Goal: Find specific page/section: Find specific page/section

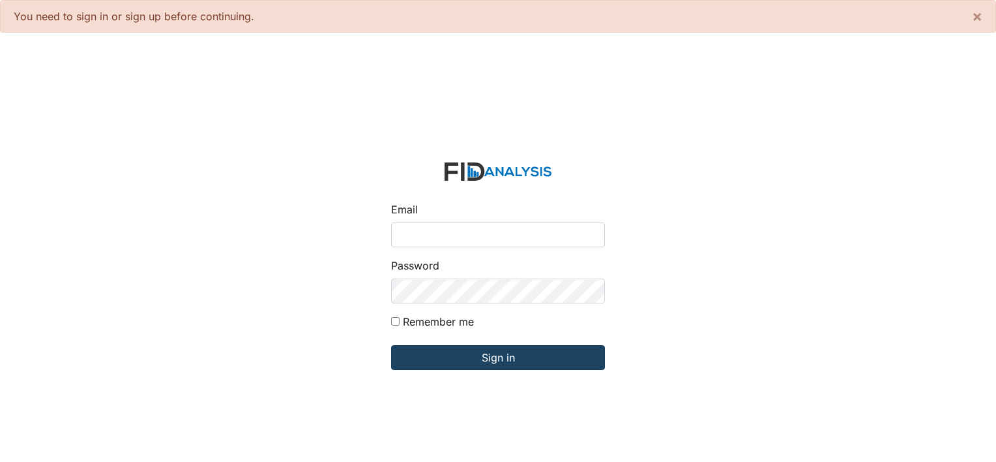
type input "[PERSON_NAME][EMAIL_ADDRESS][DOMAIN_NAME]"
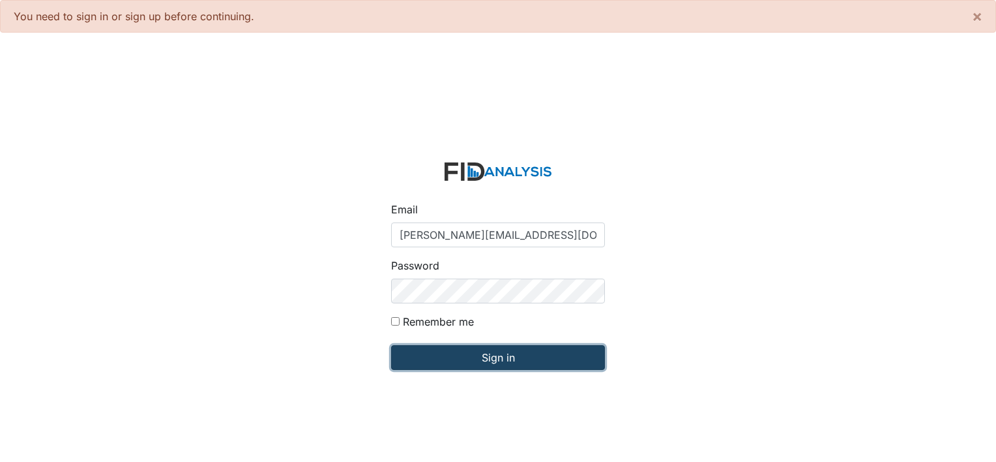
click at [453, 359] on input "Sign in" at bounding box center [498, 357] width 214 height 25
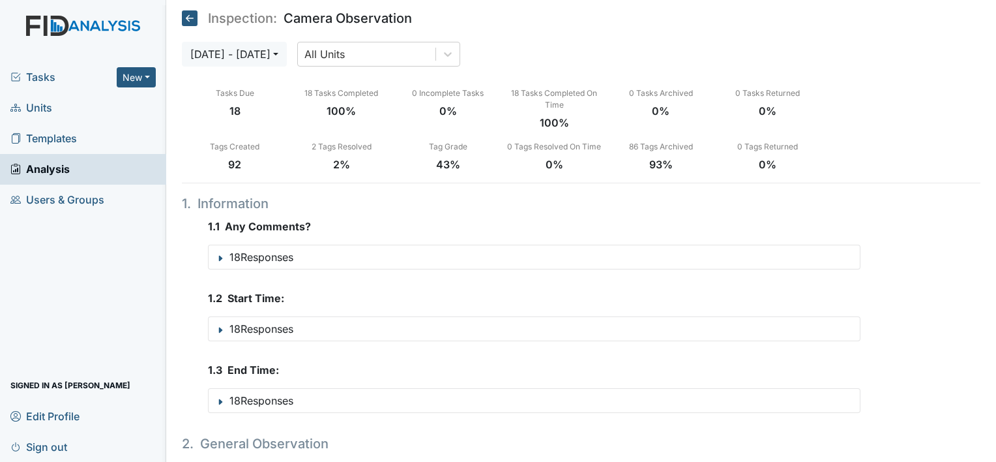
click at [44, 112] on span "Units" at bounding box center [31, 108] width 42 height 20
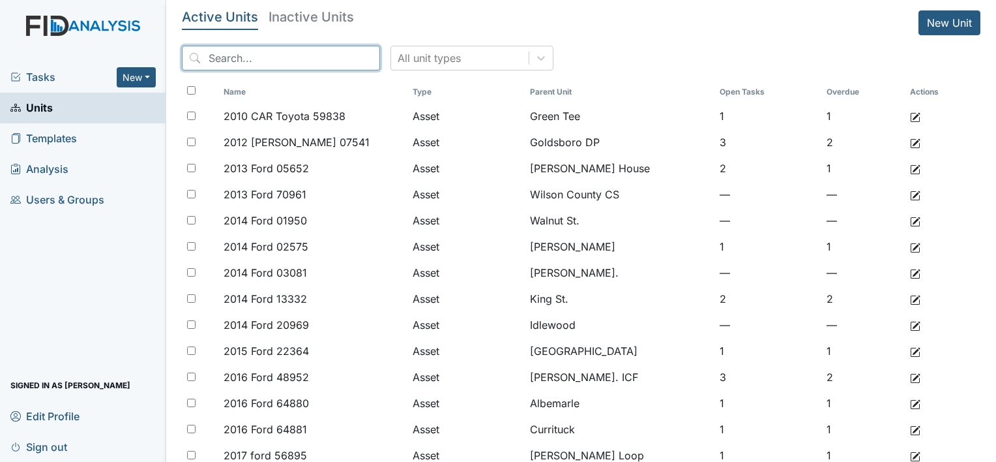
click at [246, 61] on input "search" at bounding box center [281, 58] width 198 height 25
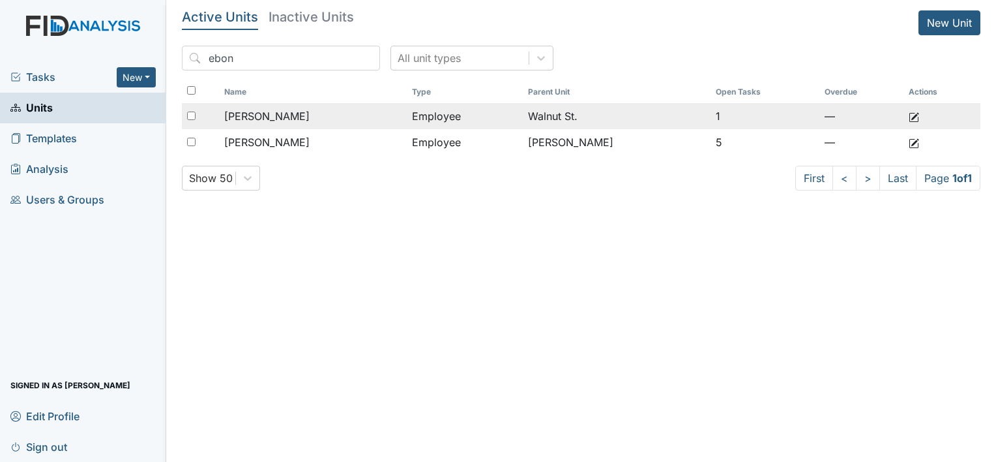
click at [266, 110] on span "McDuffie, Ebony" at bounding box center [266, 116] width 85 height 16
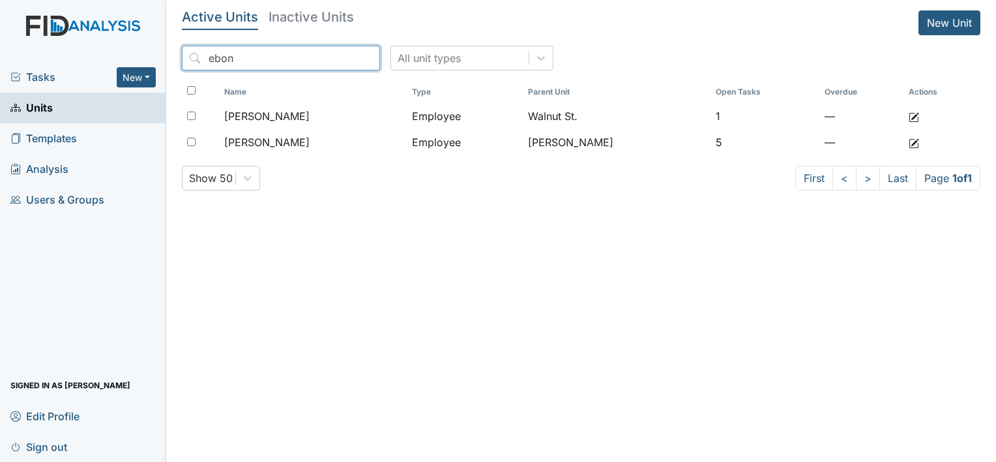
drag, startPoint x: 248, startPoint y: 58, endPoint x: 185, endPoint y: 52, distance: 63.5
click at [185, 52] on input "ebon" at bounding box center [281, 58] width 198 height 25
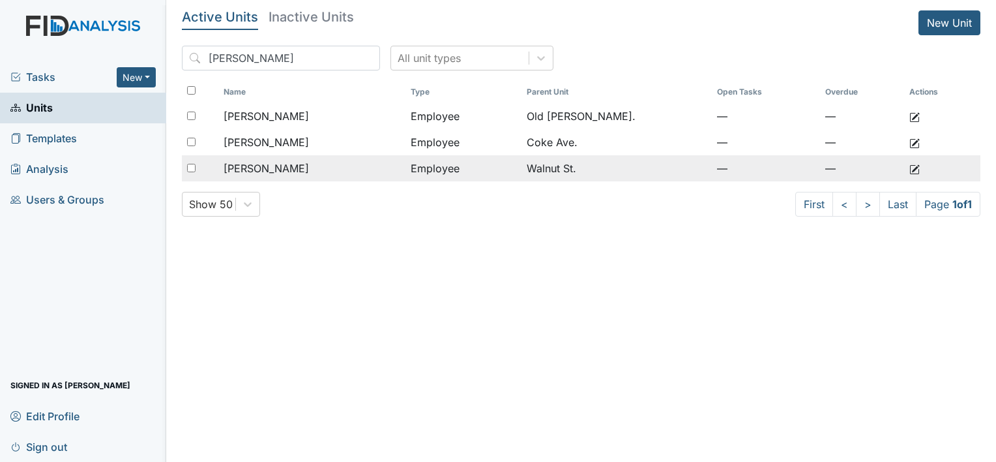
click at [276, 170] on span "Smith, Renee" at bounding box center [266, 168] width 85 height 16
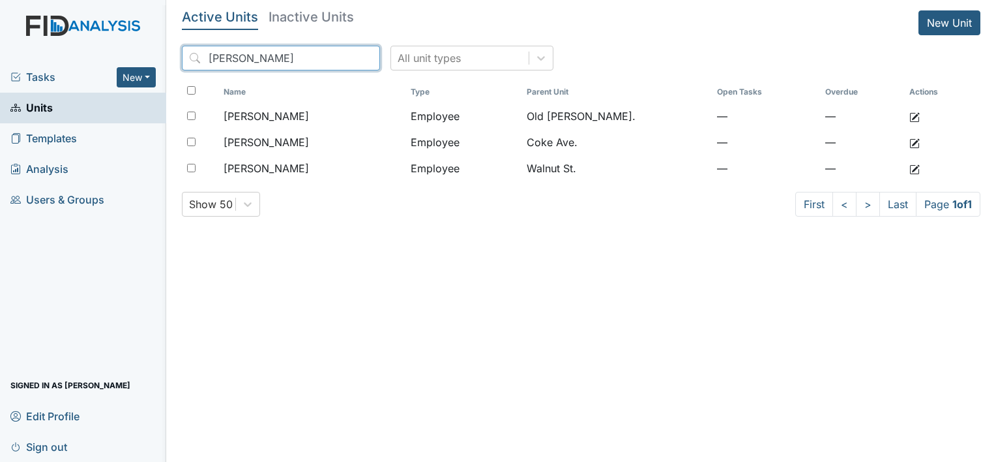
click at [248, 58] on input "rene" at bounding box center [281, 58] width 198 height 25
type input "r"
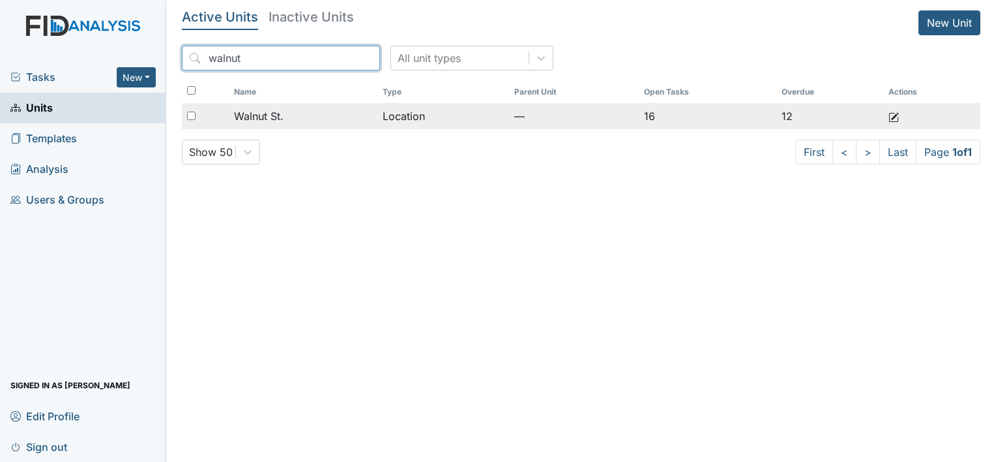
type input "walnut"
click at [252, 117] on span "Walnut St." at bounding box center [259, 116] width 50 height 16
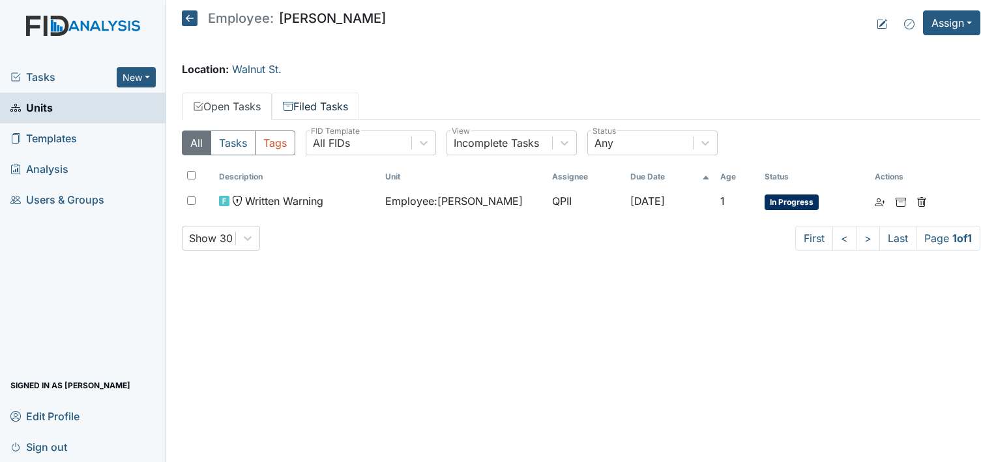
click at [340, 106] on link "Filed Tasks" at bounding box center [315, 106] width 87 height 27
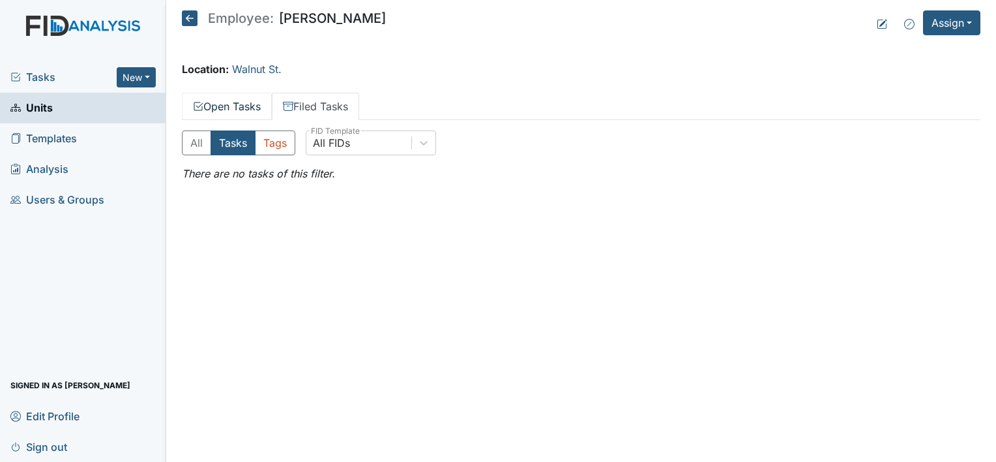
click at [232, 103] on link "Open Tasks" at bounding box center [227, 106] width 90 height 27
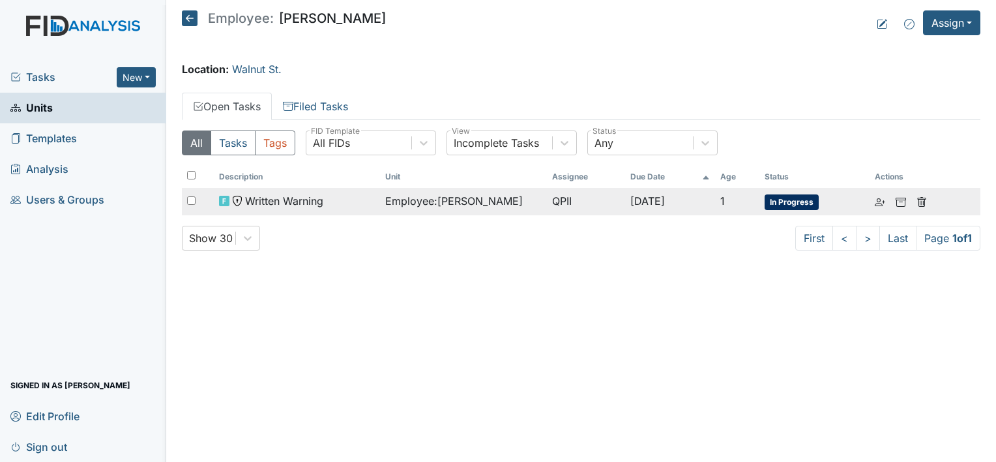
click at [278, 198] on span "Written Warning" at bounding box center [284, 201] width 78 height 16
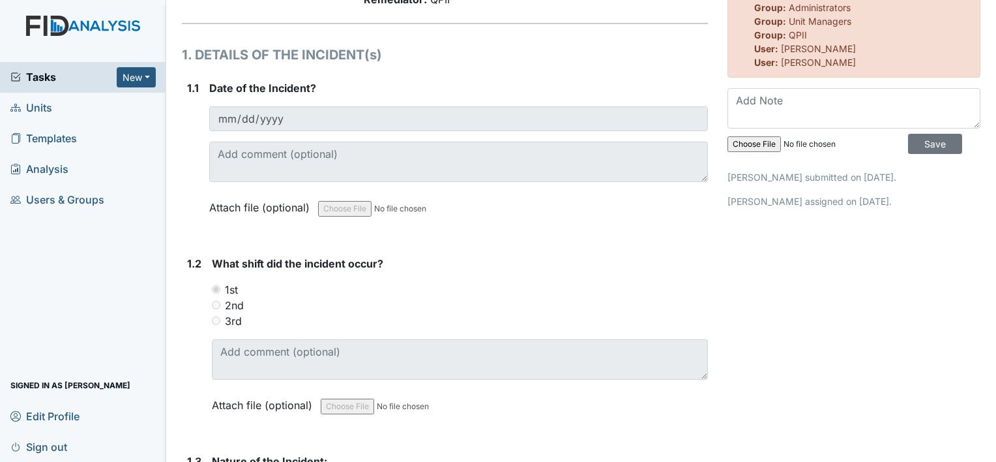
scroll to position [100, 0]
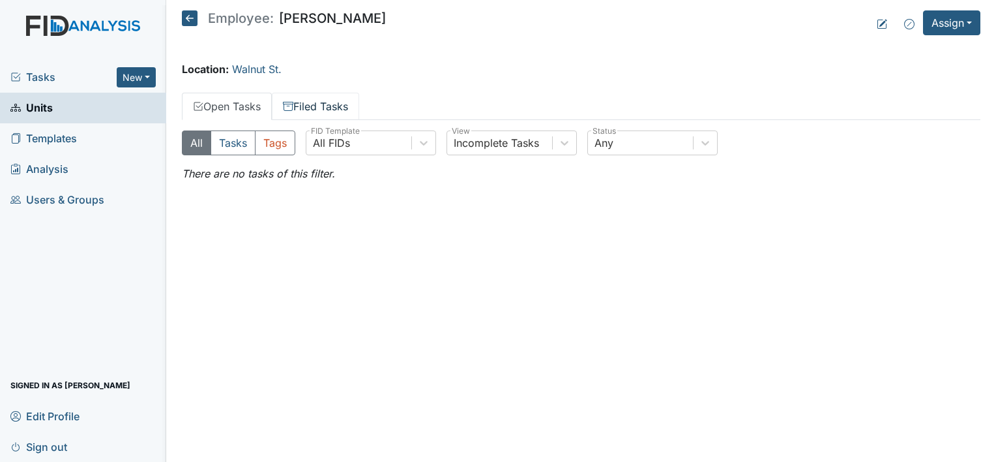
click at [336, 107] on link "Filed Tasks" at bounding box center [315, 106] width 87 height 27
click at [231, 100] on link "Open Tasks" at bounding box center [227, 106] width 90 height 27
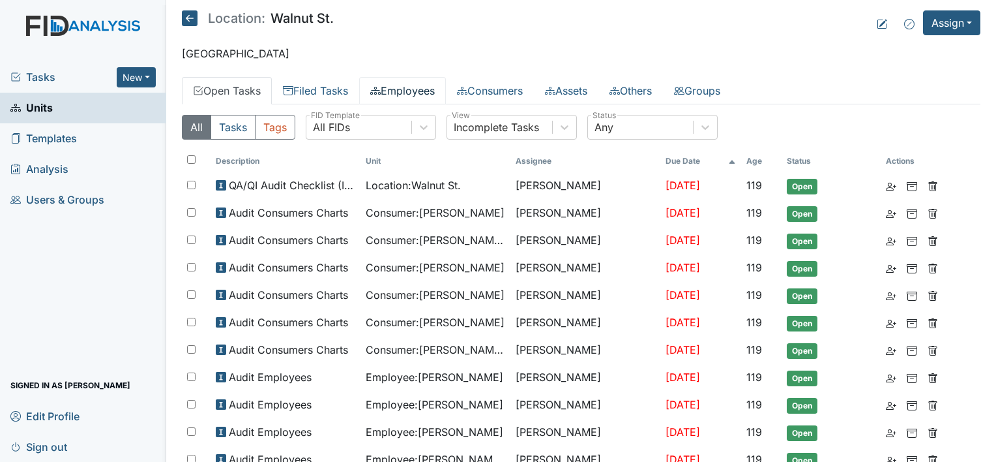
click at [412, 89] on link "Employees" at bounding box center [402, 90] width 87 height 27
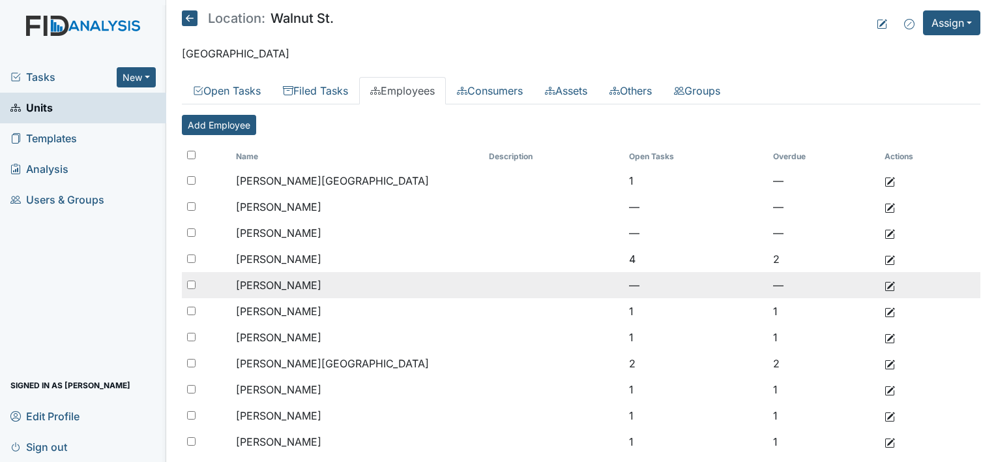
click at [291, 280] on span "[PERSON_NAME]" at bounding box center [278, 284] width 85 height 13
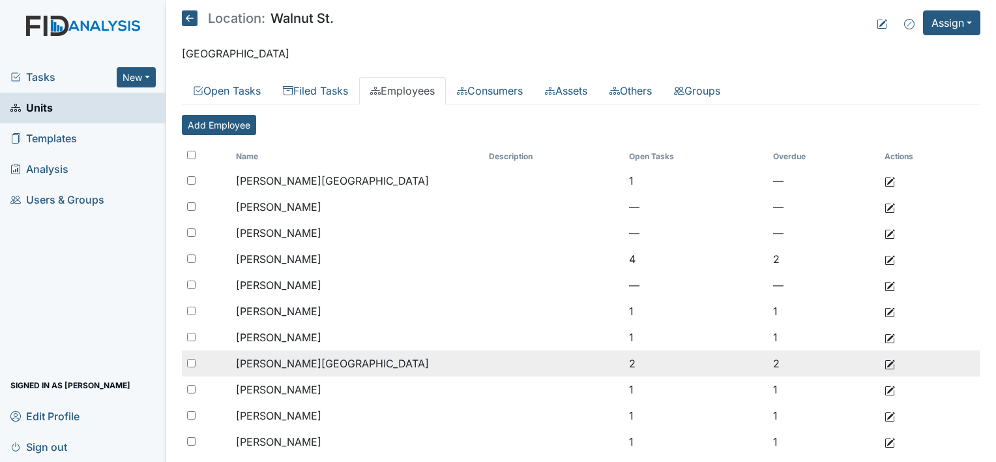
click at [303, 363] on span "[PERSON_NAME][GEOGRAPHIC_DATA]" at bounding box center [332, 363] width 193 height 13
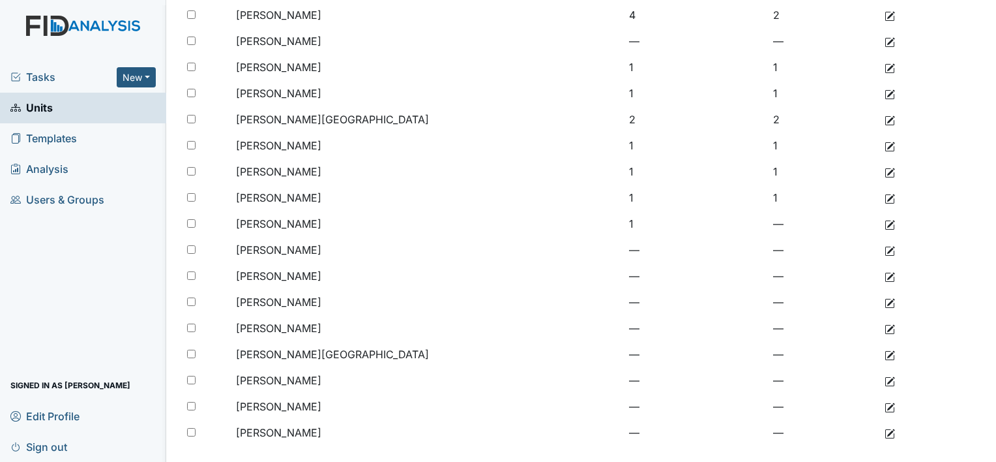
scroll to position [258, 0]
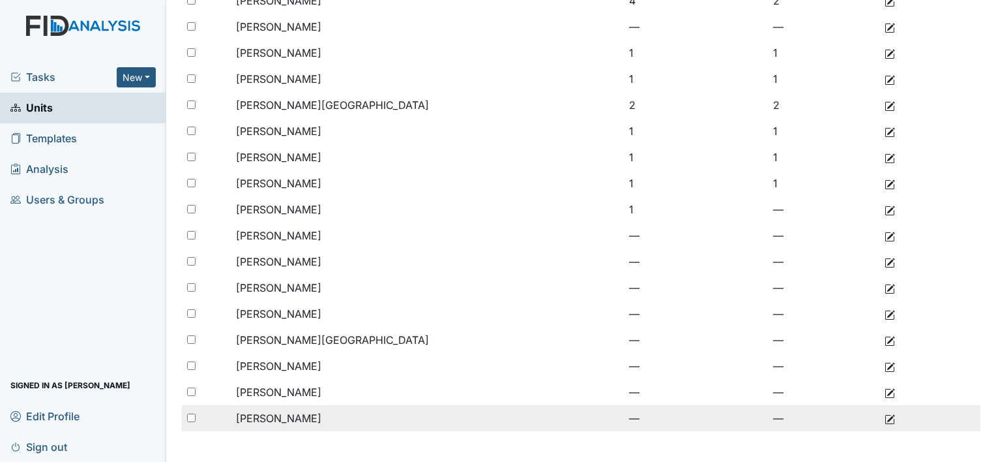
click at [298, 420] on span "[PERSON_NAME]" at bounding box center [278, 417] width 85 height 13
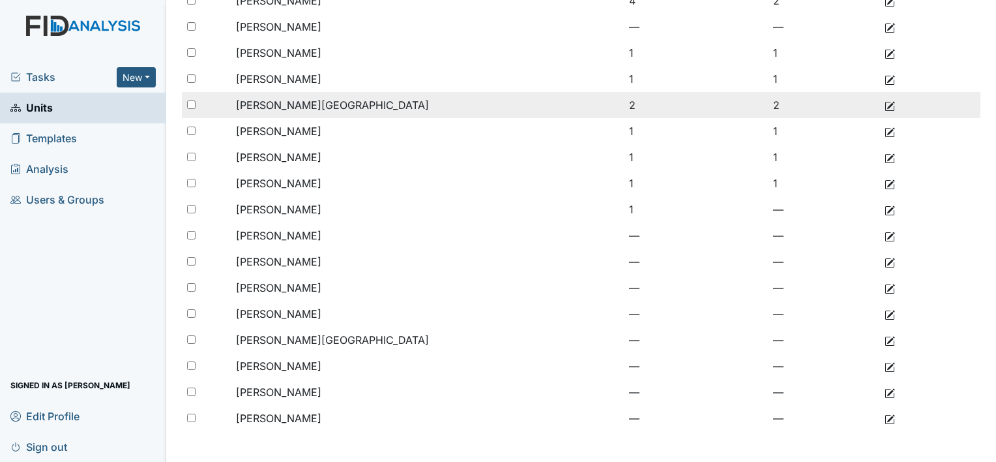
click at [309, 107] on span "[PERSON_NAME][GEOGRAPHIC_DATA]" at bounding box center [332, 104] width 193 height 13
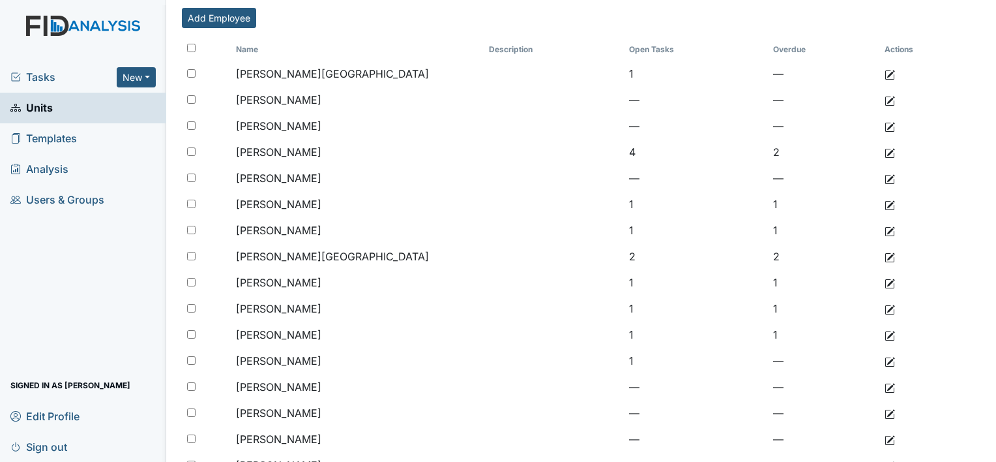
scroll to position [102, 0]
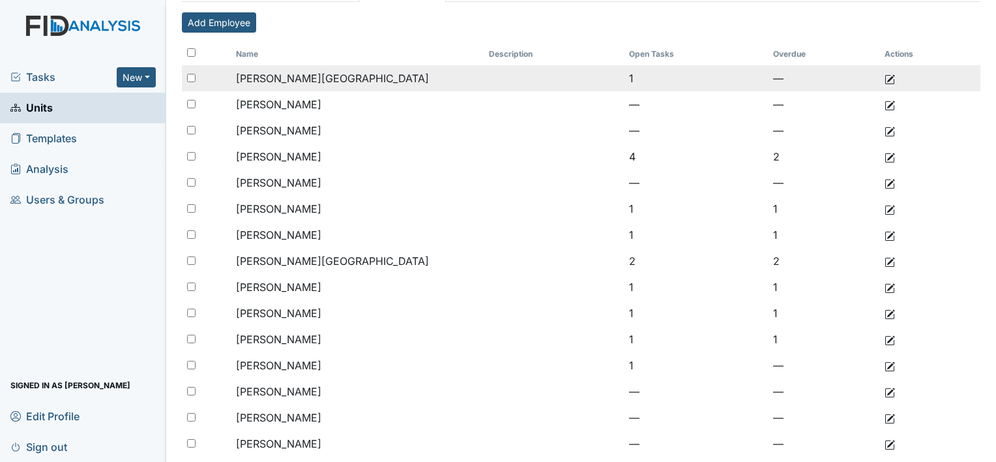
click at [278, 80] on span "[PERSON_NAME][GEOGRAPHIC_DATA]" at bounding box center [332, 78] width 193 height 13
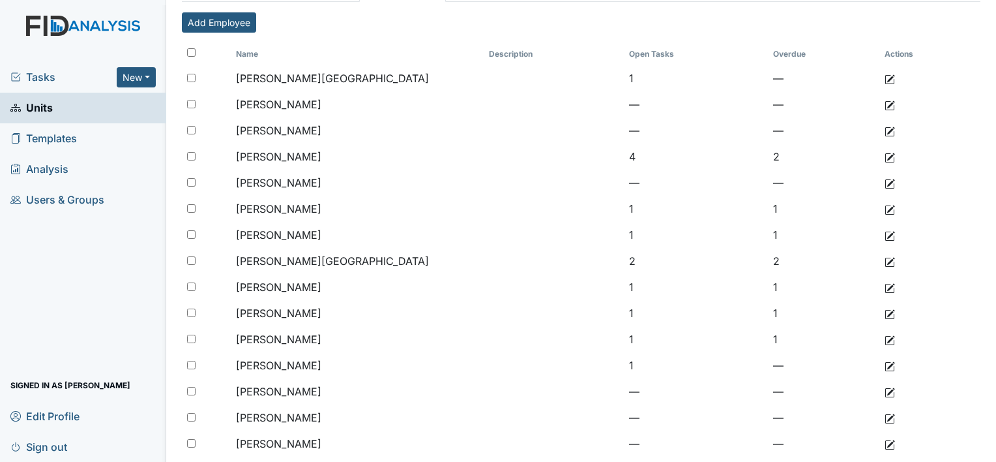
click at [35, 81] on span "Tasks" at bounding box center [63, 77] width 106 height 16
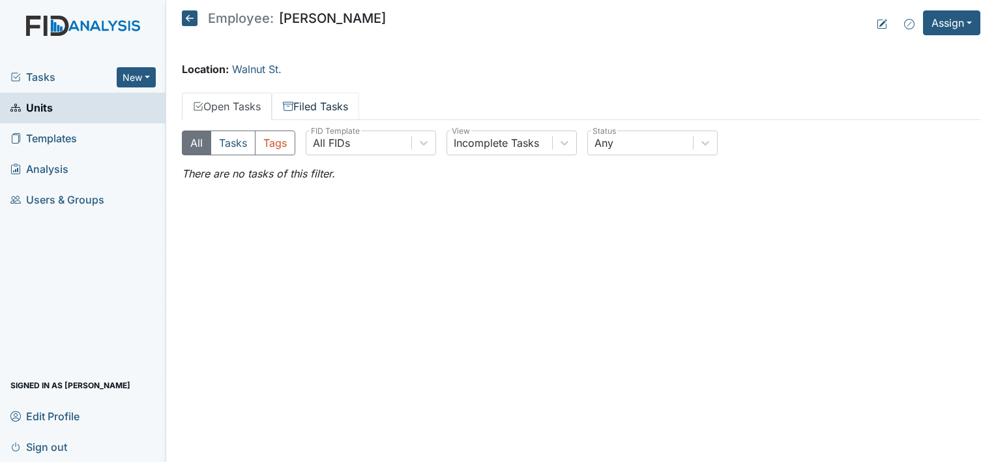
click at [334, 104] on link "Filed Tasks" at bounding box center [315, 106] width 87 height 27
click at [331, 108] on link "Filed Tasks" at bounding box center [315, 106] width 87 height 27
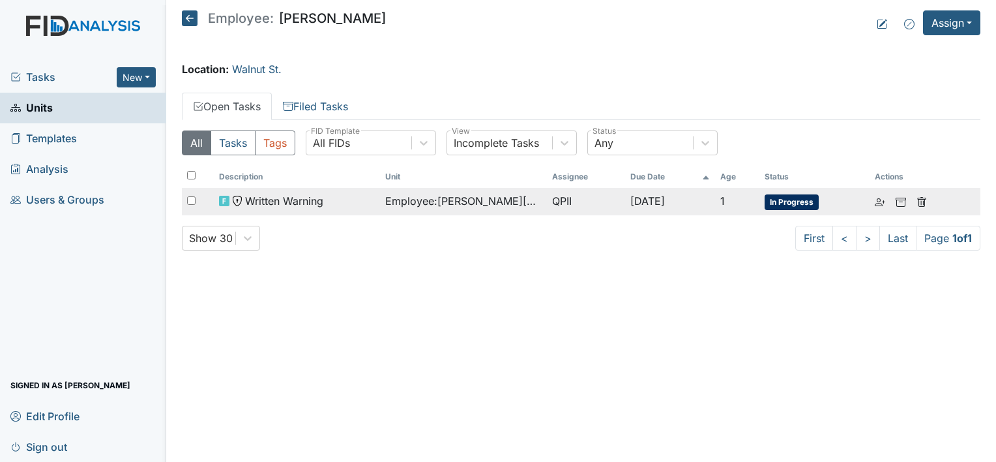
click at [262, 201] on span "Written Warning" at bounding box center [284, 201] width 78 height 16
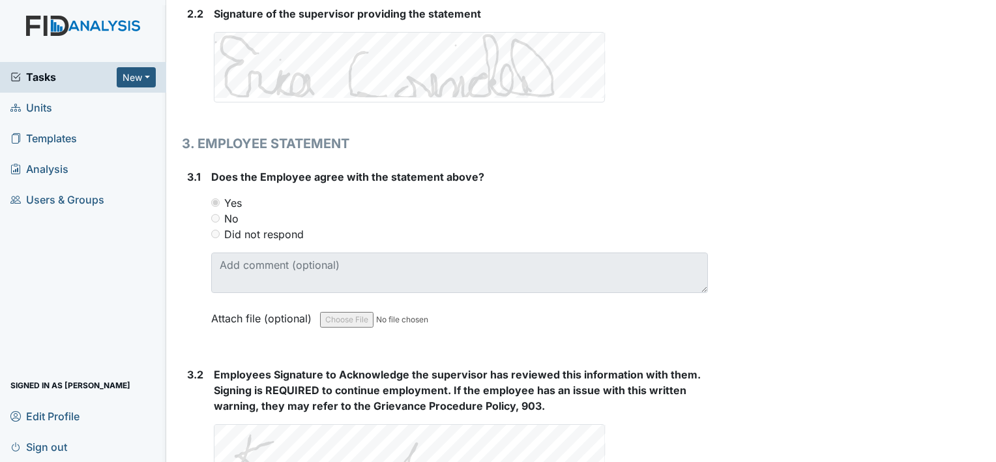
scroll to position [1952, 0]
